Goal: Transaction & Acquisition: Register for event/course

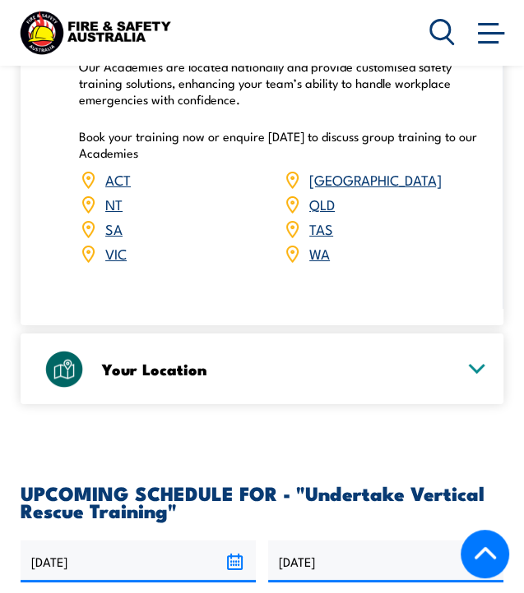
scroll to position [2391, 0]
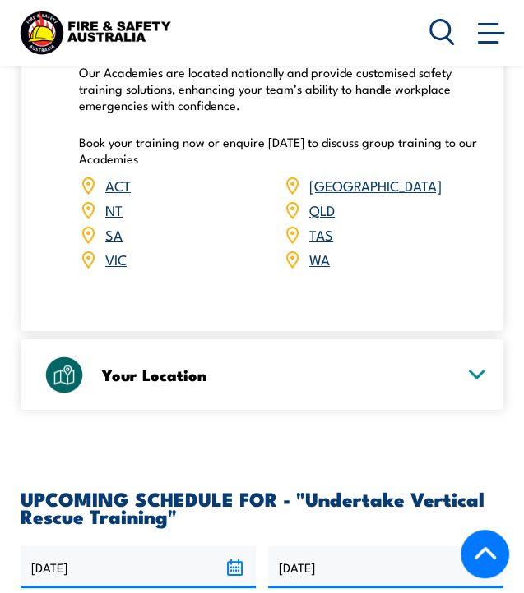
click at [316, 200] on link "QLD" at bounding box center [321, 210] width 25 height 20
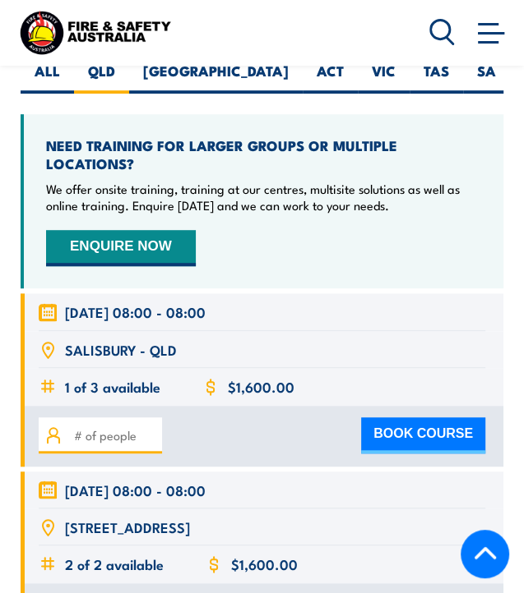
scroll to position [2931, 0]
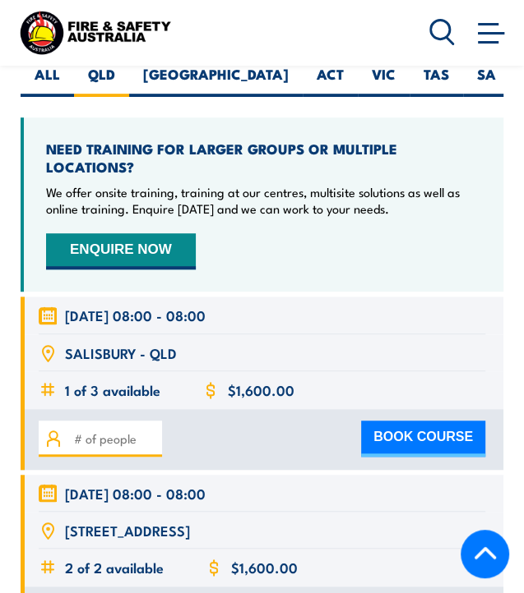
click at [389, 421] on button "BOOK COURSE" at bounding box center [423, 439] width 124 height 36
type input "1"
click at [153, 430] on input "1" at bounding box center [115, 439] width 82 height 18
click at [381, 421] on button "BOOK COURSE" at bounding box center [423, 439] width 124 height 36
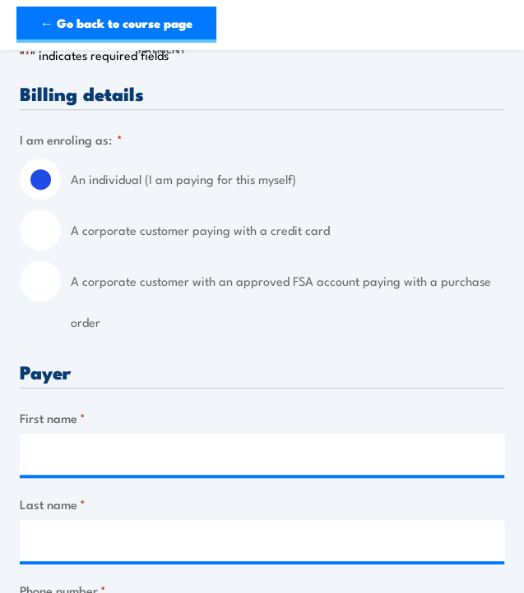
scroll to position [289, 0]
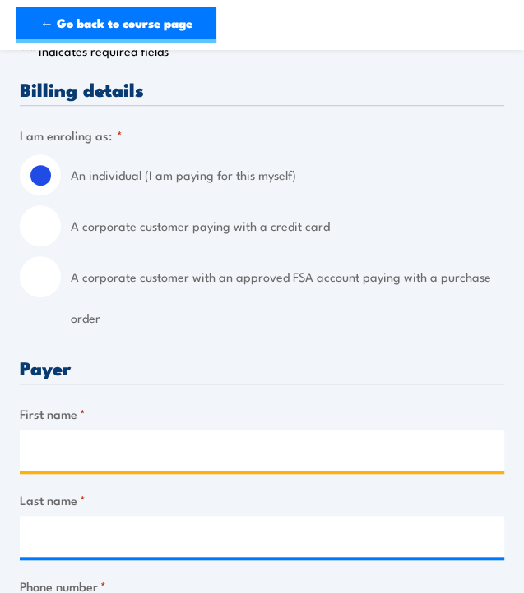
click at [174, 463] on input "First name *" at bounding box center [262, 450] width 484 height 41
type input "Renae"
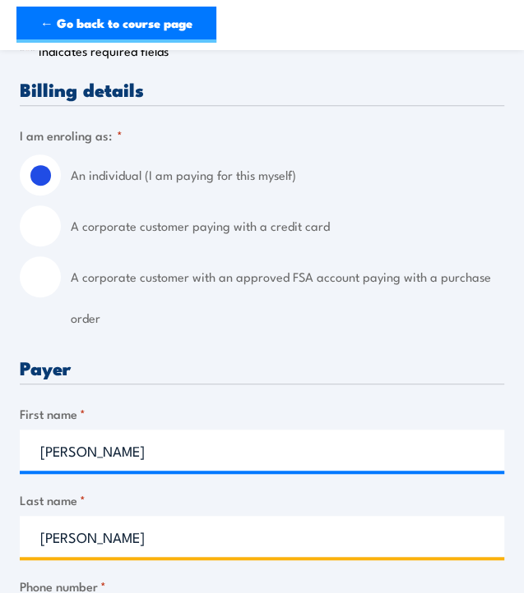
type input "Hawkins"
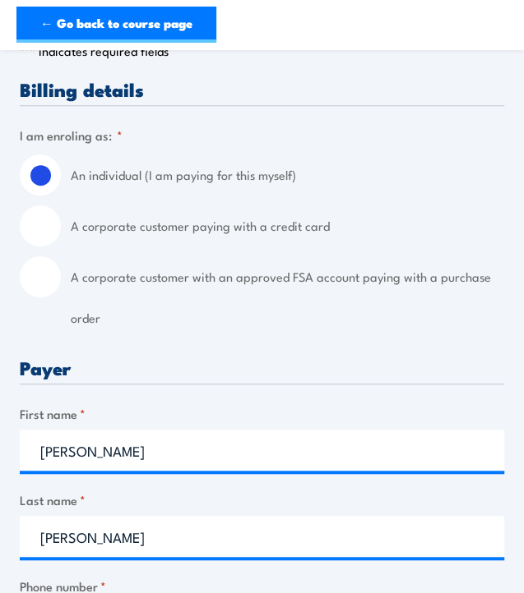
type input "0402065907"
type input "renae.s.hawkins@gmail.com"
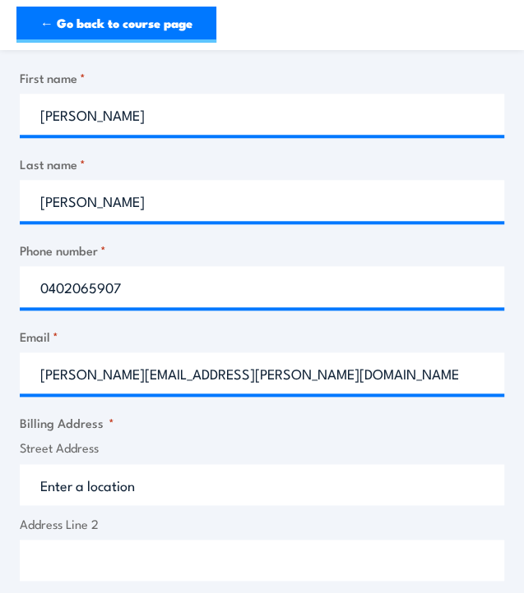
scroll to position [653, 0]
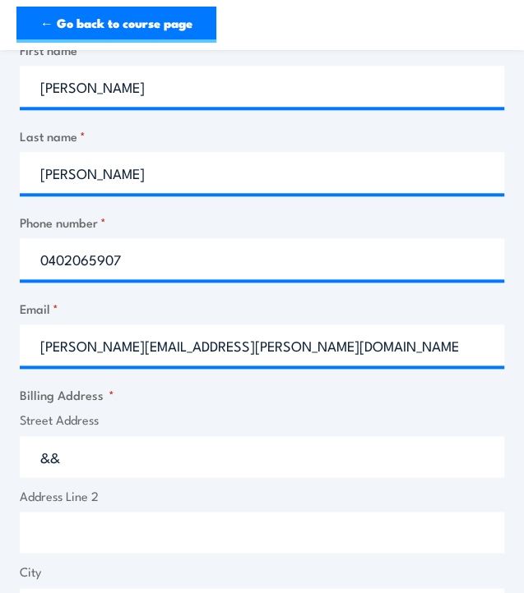
type input "&"
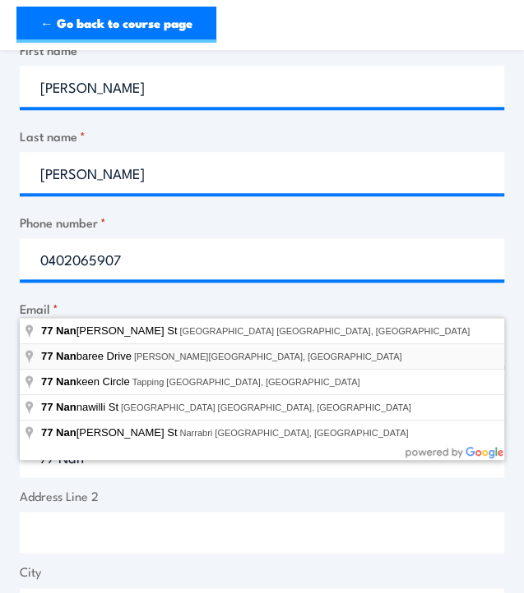
type input "77 Nanbaree Drive, Bray Park QLD, Australia"
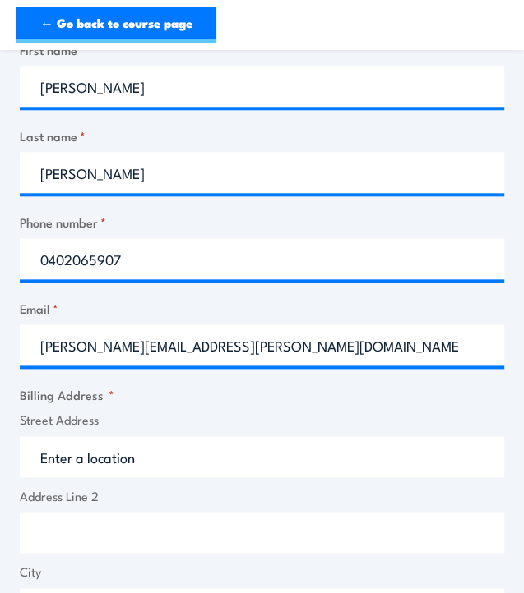
type input "77 Nanbaree Dr"
type input "Bray Park"
type input "Queensland"
type input "4500"
select select "Australia"
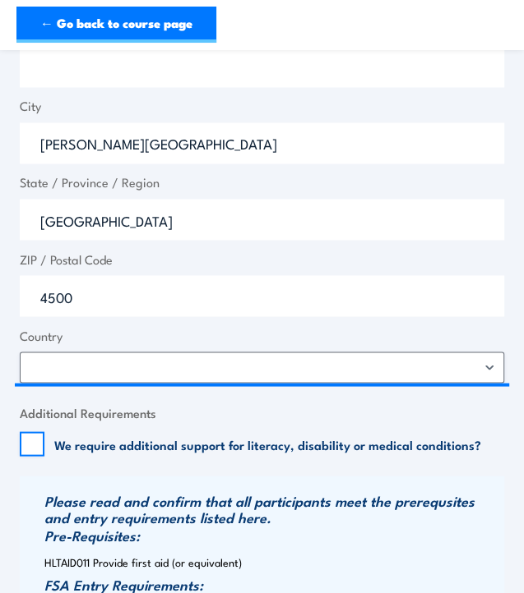
scroll to position [1124, 0]
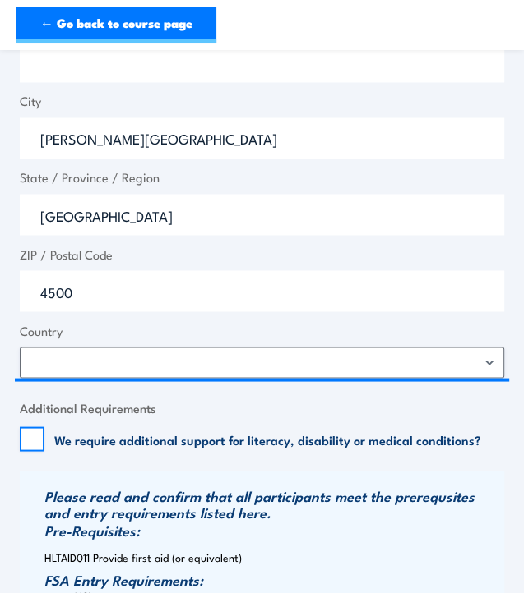
checkbox input "true"
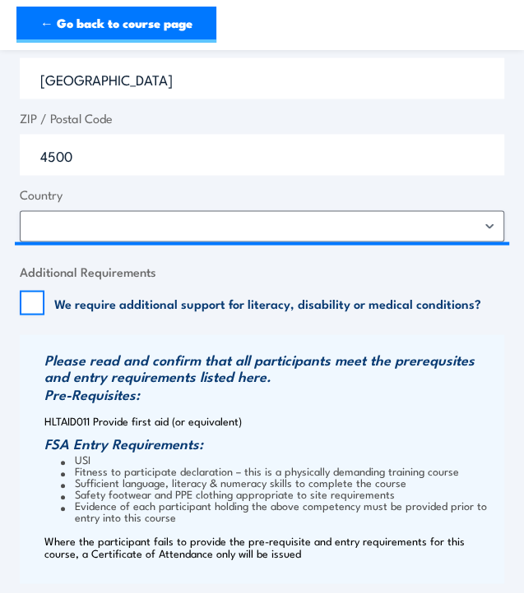
scroll to position [1262, 0]
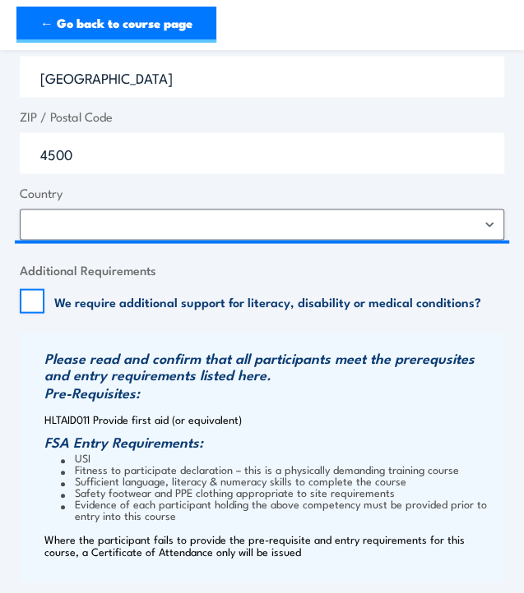
checkbox input "true"
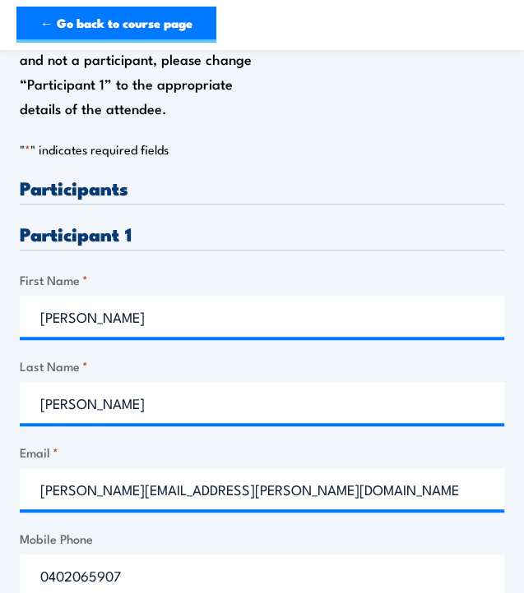
scroll to position [293, 0]
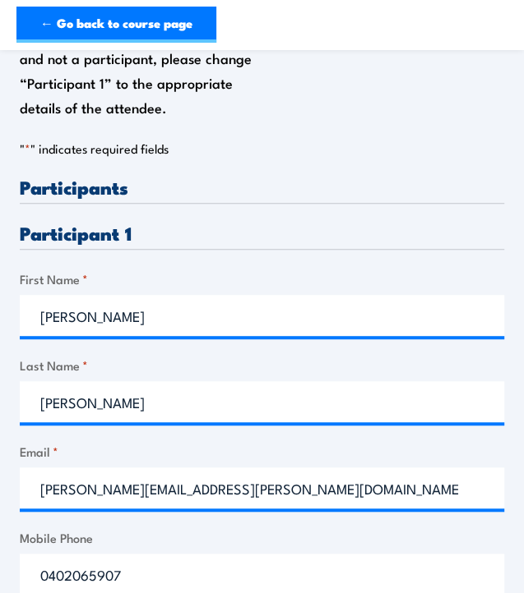
type input "08/02/1976"
type input "UHHVY7V4E"
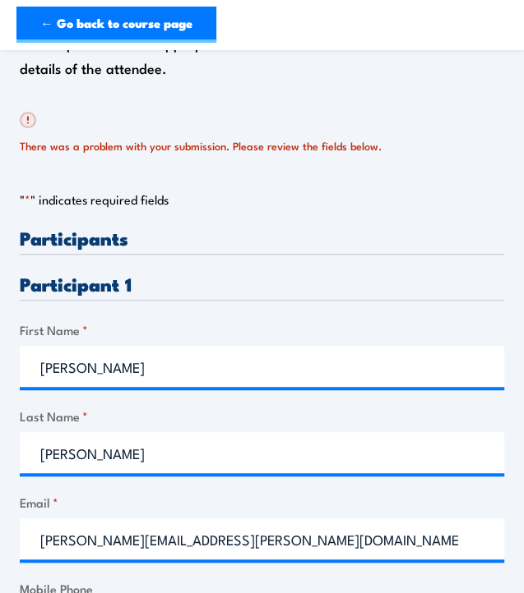
scroll to position [340, 0]
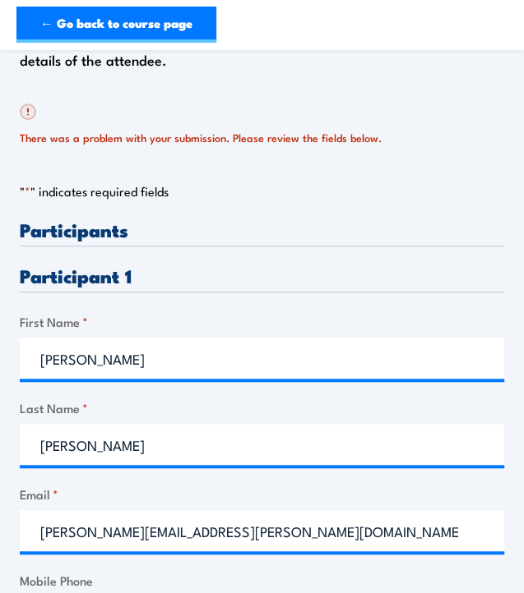
type input "UHHVAY7V4E"
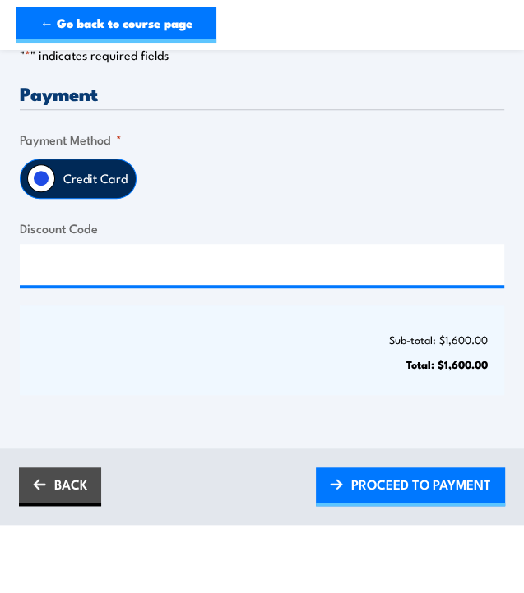
scroll to position [335, 0]
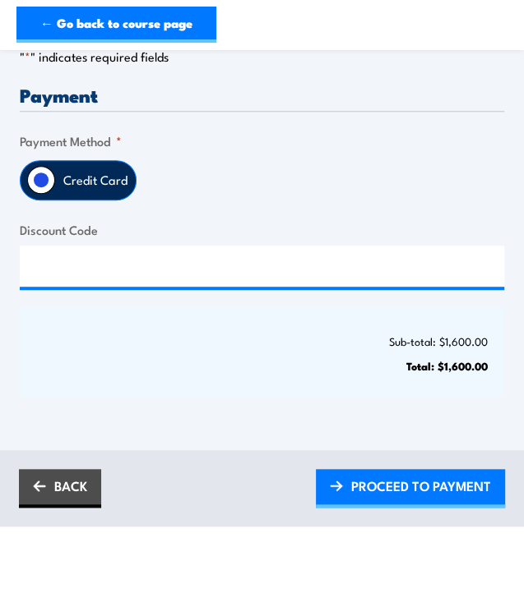
click at [398, 471] on span "PROCEED TO PAYMENT" at bounding box center [421, 486] width 140 height 30
